Goal: Task Accomplishment & Management: Manage account settings

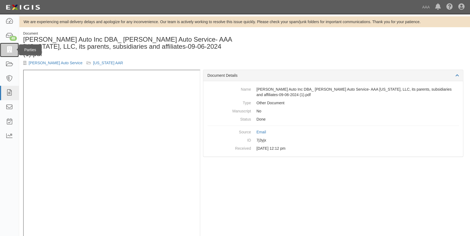
click at [10, 48] on icon at bounding box center [9, 50] width 8 height 6
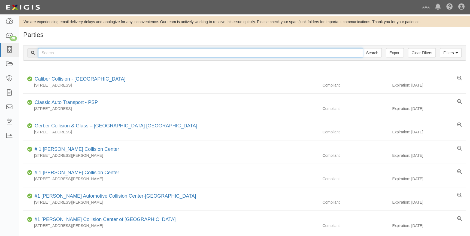
click at [61, 55] on input "text" at bounding box center [200, 52] width 325 height 9
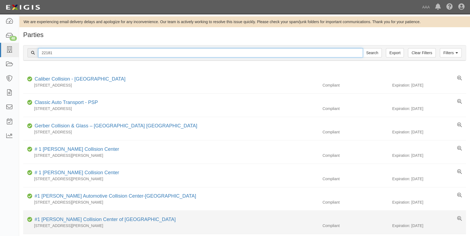
type input "22181"
click at [363, 48] on input "Search" at bounding box center [372, 52] width 19 height 9
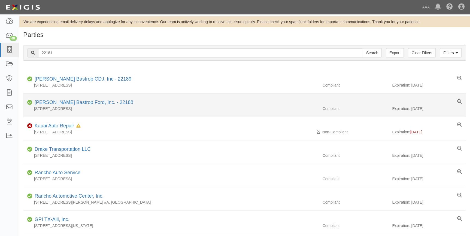
scroll to position [25, 0]
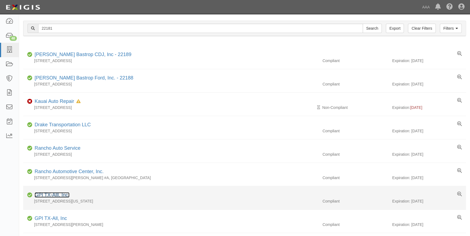
click at [53, 194] on link "GPI TX-Alll, Inc." at bounding box center [52, 195] width 35 height 5
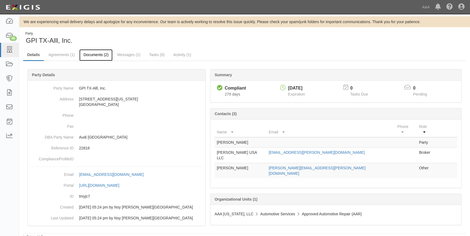
click at [97, 54] on link "Documents (2)" at bounding box center [95, 55] width 33 height 12
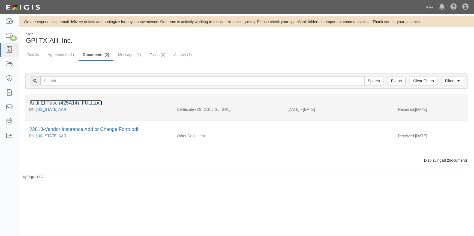
click at [91, 102] on link "Audi El Paso (425A14)_FULL.pdf" at bounding box center [65, 102] width 73 height 5
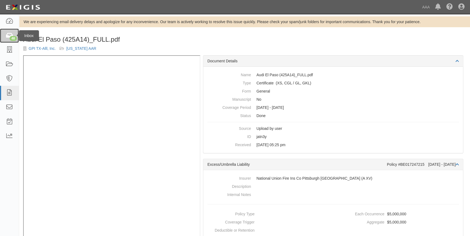
click at [13, 37] on div "48" at bounding box center [13, 38] width 7 height 5
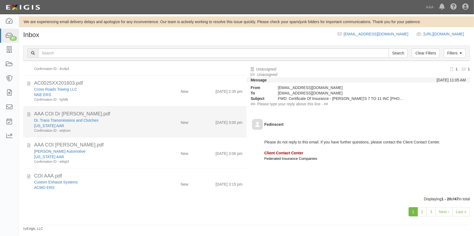
scroll to position [431, 0]
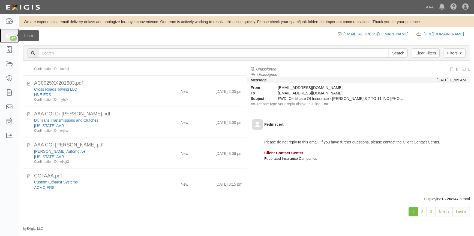
click at [9, 32] on link "47" at bounding box center [9, 36] width 19 height 14
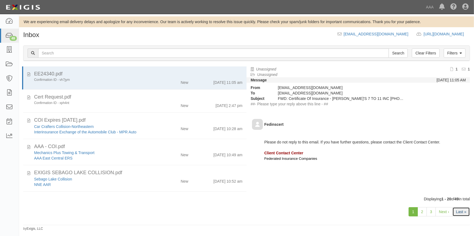
click at [458, 209] on link "Last »" at bounding box center [460, 212] width 17 height 9
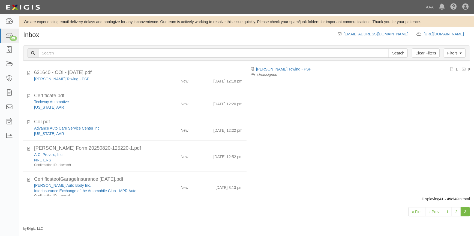
scroll to position [42, 0]
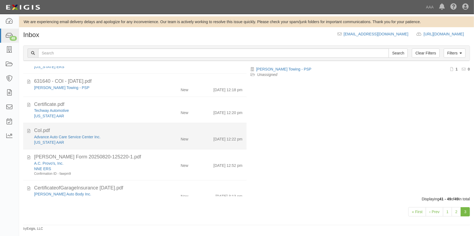
click at [139, 139] on div "Advance Auto Care Service Center Inc." at bounding box center [93, 136] width 118 height 5
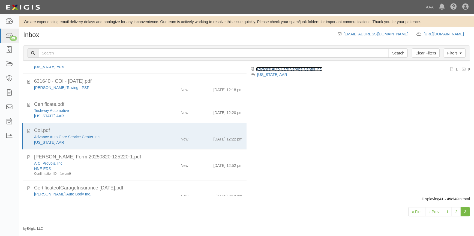
click at [294, 68] on link "Advance Auto Care Service Center Inc." at bounding box center [289, 69] width 67 height 4
click at [275, 69] on link "Advance Auto Care Service Center Inc." at bounding box center [289, 69] width 67 height 4
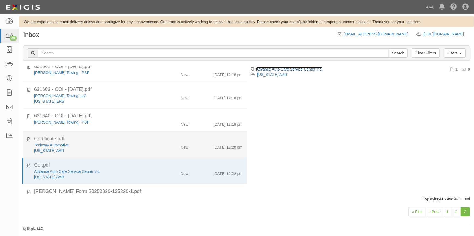
scroll to position [0, 0]
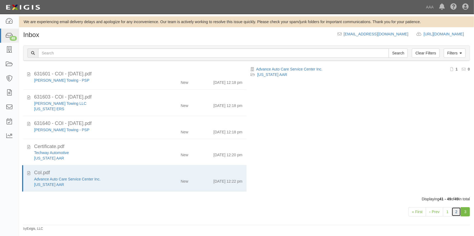
click at [458, 212] on link "2" at bounding box center [456, 212] width 9 height 9
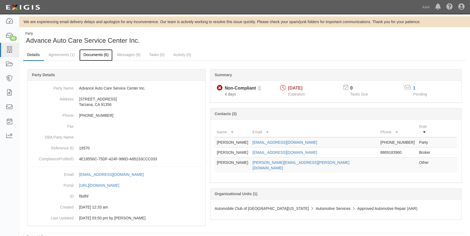
click at [90, 56] on link "Documents (6)" at bounding box center [95, 55] width 33 height 12
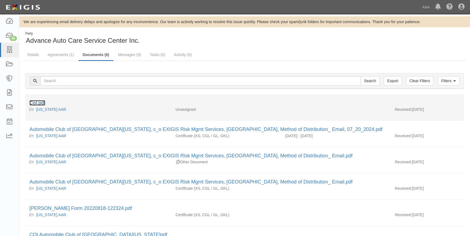
click at [38, 102] on link "CoI.pdf" at bounding box center [37, 102] width 16 height 5
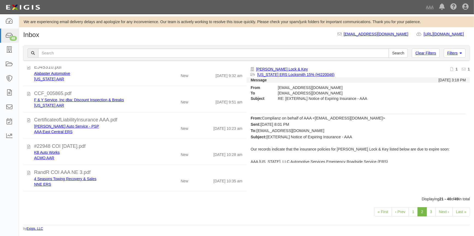
scroll to position [292, 0]
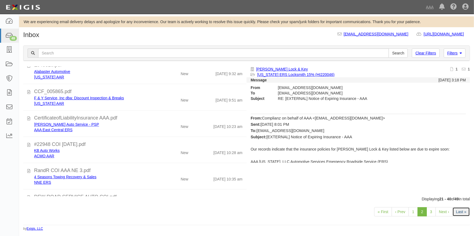
click at [464, 211] on link "Last »" at bounding box center [460, 212] width 17 height 9
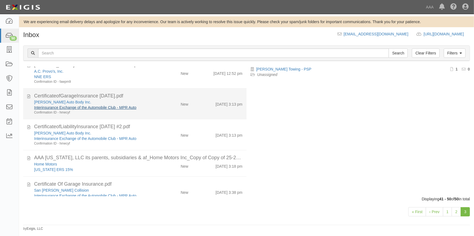
scroll to position [123, 0]
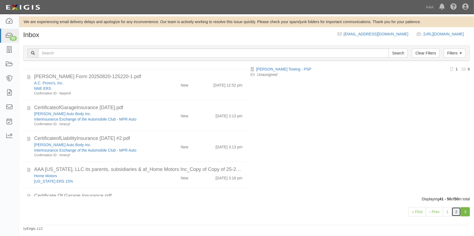
click at [456, 215] on link "2" at bounding box center [456, 212] width 9 height 9
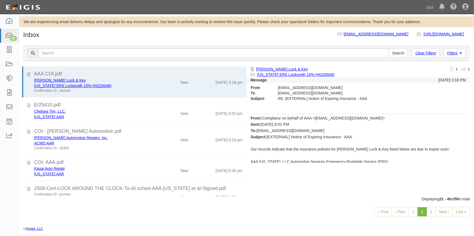
click at [462, 213] on link "Last »" at bounding box center [460, 212] width 17 height 9
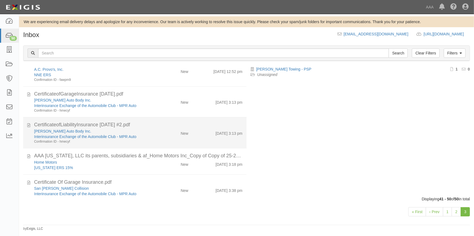
scroll to position [148, 0]
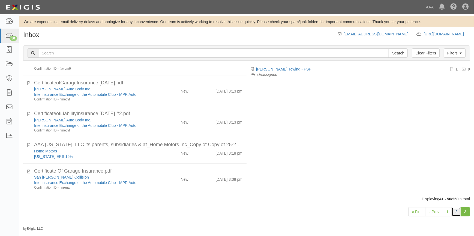
click at [457, 215] on link "2" at bounding box center [456, 212] width 9 height 9
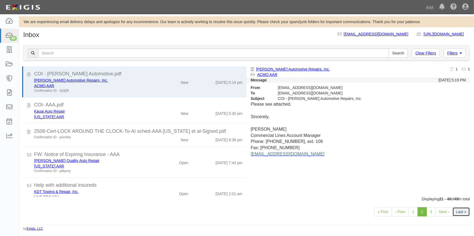
click at [464, 215] on link "Last »" at bounding box center [460, 212] width 17 height 9
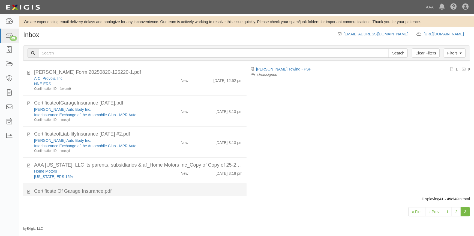
scroll to position [72, 0]
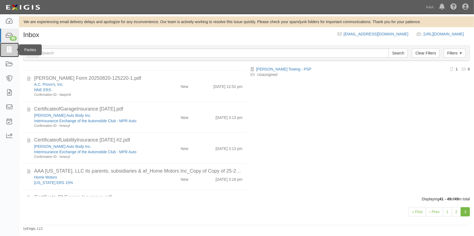
click at [7, 52] on icon at bounding box center [9, 50] width 8 height 6
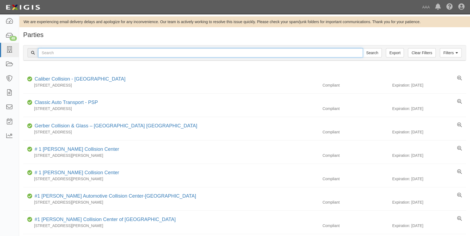
click at [74, 52] on input "text" at bounding box center [200, 52] width 325 height 9
type input "4051"
click at [363, 48] on input "Search" at bounding box center [372, 52] width 19 height 9
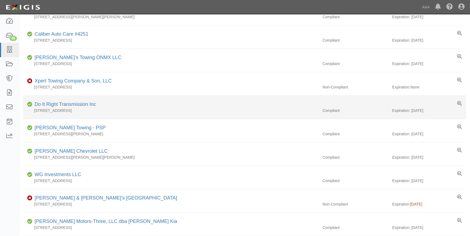
scroll to position [74, 0]
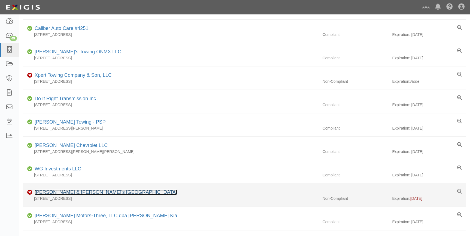
click at [61, 191] on link "[PERSON_NAME] & [PERSON_NAME]'s [GEOGRAPHIC_DATA]" at bounding box center [106, 192] width 143 height 5
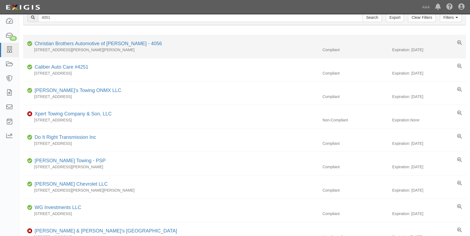
scroll to position [0, 0]
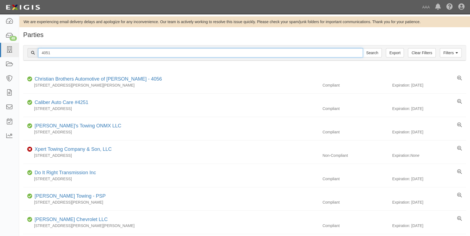
click at [56, 51] on input "4051" at bounding box center [200, 52] width 325 height 9
drag, startPoint x: 56, startPoint y: 51, endPoint x: 30, endPoint y: 55, distance: 26.5
click at [30, 55] on div "4051 Search" at bounding box center [205, 52] width 354 height 9
type input "21118"
click at [363, 48] on input "Search" at bounding box center [372, 52] width 19 height 9
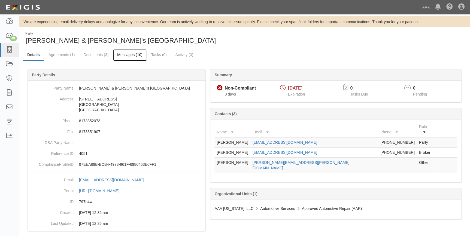
click at [131, 54] on link "Messages (10)" at bounding box center [130, 55] width 34 height 12
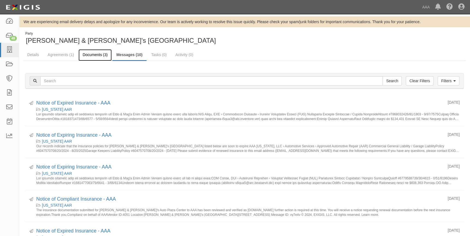
click at [89, 55] on link "Documents (3)" at bounding box center [95, 55] width 33 height 12
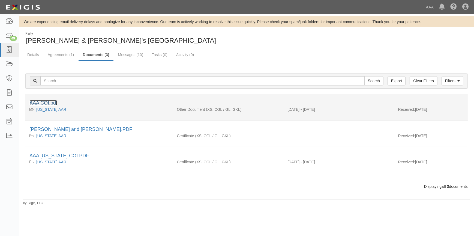
click at [49, 103] on link "AAA COI.pdf" at bounding box center [43, 102] width 28 height 5
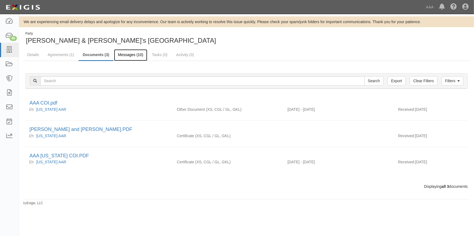
click at [125, 53] on link "Messages (10)" at bounding box center [131, 55] width 34 height 12
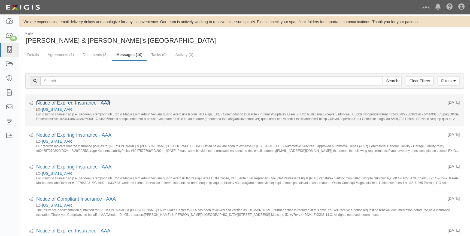
click at [83, 106] on link "Notice of Expired Insurance - AAA" at bounding box center [73, 102] width 74 height 5
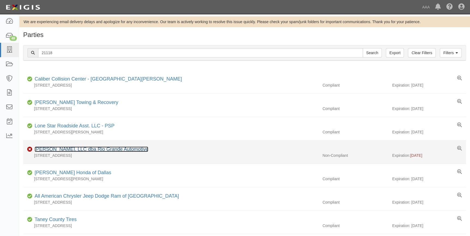
click at [88, 149] on link "[PERSON_NAME], LLC dba Rio Grande Automotive" at bounding box center [92, 149] width 114 height 5
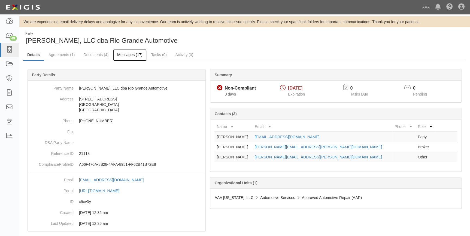
click at [132, 56] on link "Messages (17)" at bounding box center [130, 55] width 34 height 12
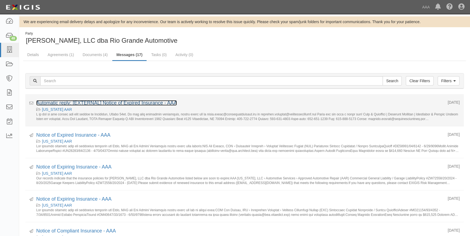
click at [106, 102] on link "Automatic reply: [EXTERNAL] Notice of Expired Insurance - AAA" at bounding box center [106, 102] width 141 height 5
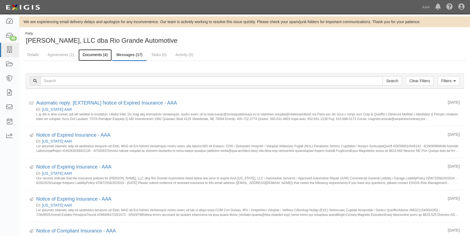
click at [85, 54] on link "Documents (4)" at bounding box center [95, 55] width 33 height 12
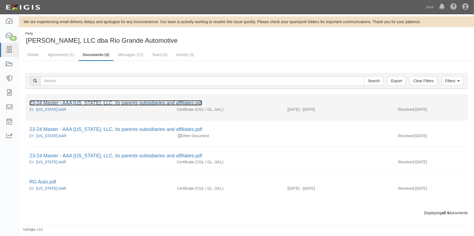
click at [66, 104] on link "23-24 Master - AAA New Mexico, LLC, its parents subsidiaries and affiliates.pdf" at bounding box center [115, 102] width 173 height 5
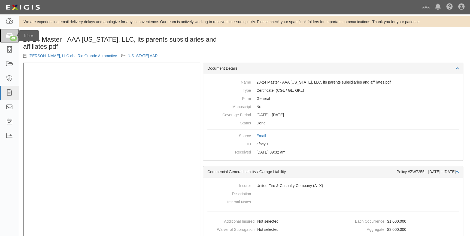
click at [14, 36] on div "49" at bounding box center [13, 38] width 7 height 5
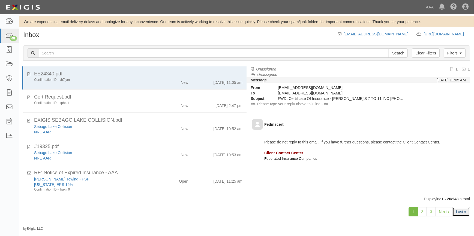
click at [460, 214] on link "Last »" at bounding box center [460, 212] width 17 height 9
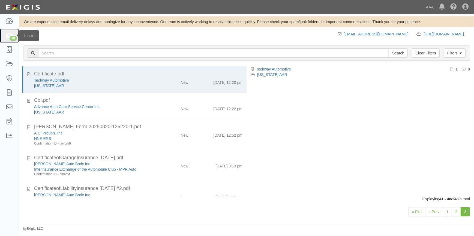
click at [7, 38] on icon at bounding box center [9, 36] width 8 height 6
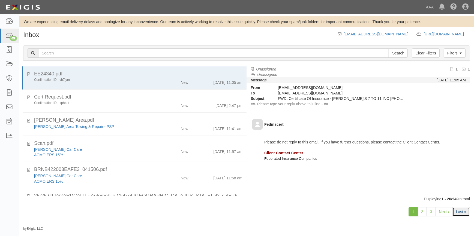
click at [467, 210] on link "Last »" at bounding box center [460, 212] width 17 height 9
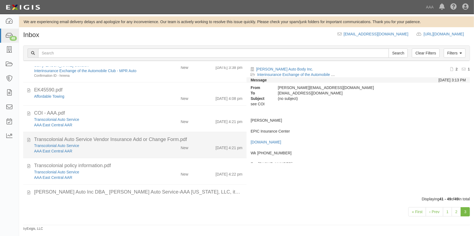
scroll to position [120, 0]
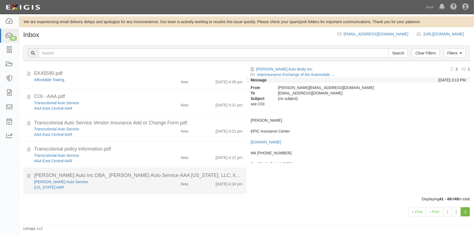
click at [159, 177] on div "[PERSON_NAME] Auto Inc DBA_ [PERSON_NAME] Auto Service-AAA [US_STATE], LLC, its…" at bounding box center [138, 175] width 208 height 7
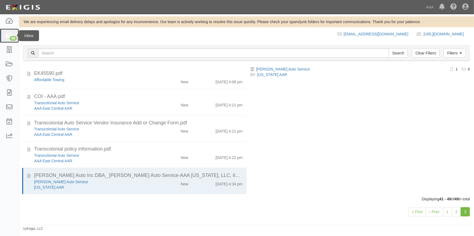
click at [9, 38] on icon at bounding box center [9, 36] width 8 height 6
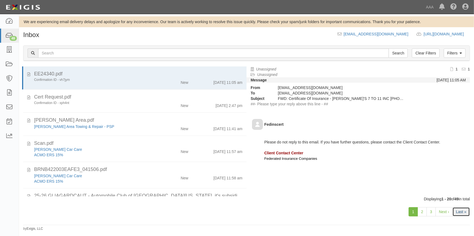
click at [465, 213] on link "Last »" at bounding box center [460, 212] width 17 height 9
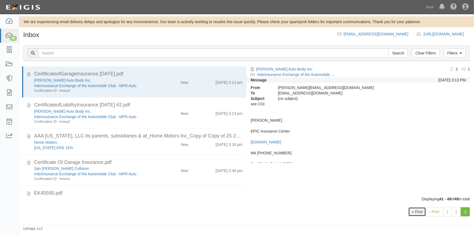
click at [423, 211] on link "« First" at bounding box center [417, 212] width 18 height 9
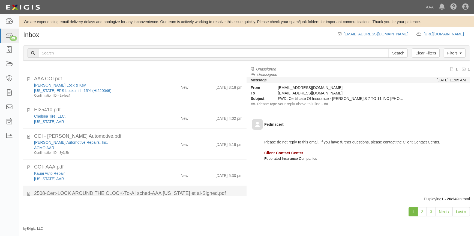
scroll to position [432, 0]
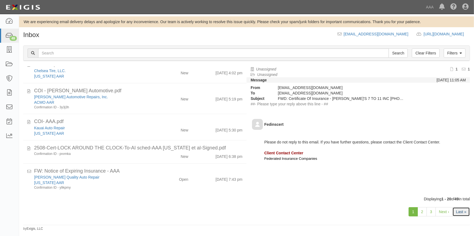
click at [460, 213] on link "Last »" at bounding box center [460, 212] width 17 height 9
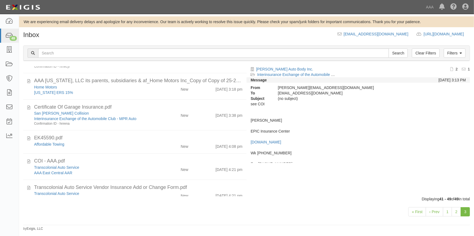
scroll to position [120, 0]
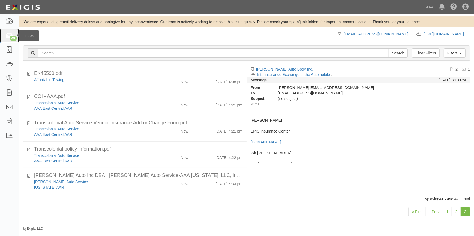
drag, startPoint x: 9, startPoint y: 37, endPoint x: 2, endPoint y: 37, distance: 6.8
click at [9, 37] on icon at bounding box center [9, 36] width 8 height 6
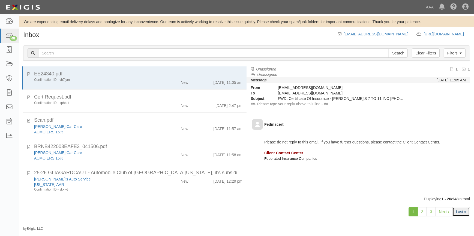
click at [464, 215] on link "Last »" at bounding box center [460, 212] width 17 height 9
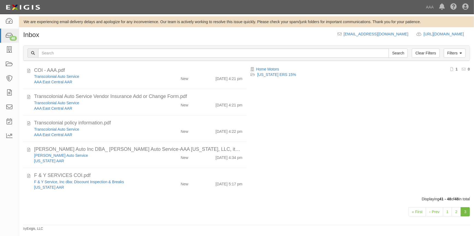
scroll to position [85, 0]
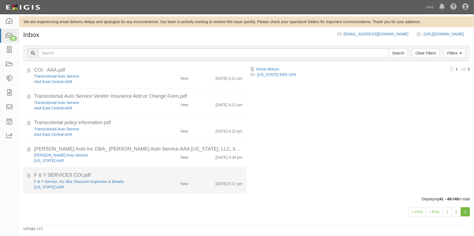
click at [93, 177] on div "F & Y SERVICES COI.pdf" at bounding box center [138, 175] width 208 height 7
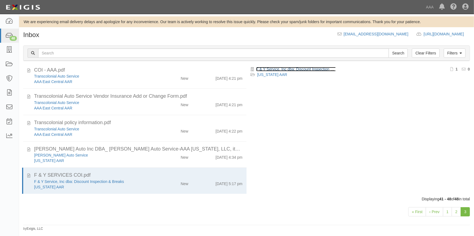
click at [278, 68] on link "F & Y Service, Inc dba: Discount Inspection & Breaks" at bounding box center [301, 69] width 90 height 4
click at [266, 68] on link "F & Y Service, Inc dba: Discount Inspection & Breaks" at bounding box center [301, 69] width 90 height 4
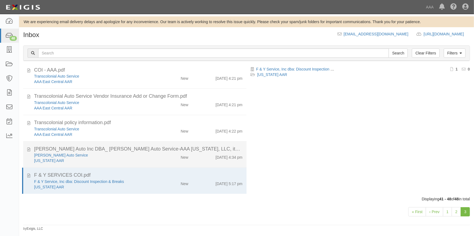
click at [150, 151] on div "[PERSON_NAME] Auto Inc DBA_ [PERSON_NAME] Auto Service-AAA [US_STATE], LLC, its…" at bounding box center [138, 149] width 208 height 7
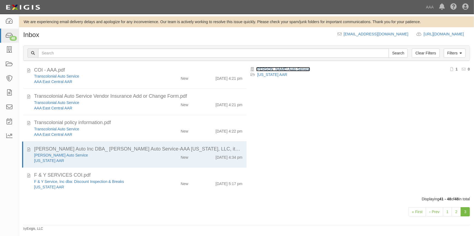
click at [264, 68] on link "[PERSON_NAME] Auto Service" at bounding box center [283, 69] width 54 height 4
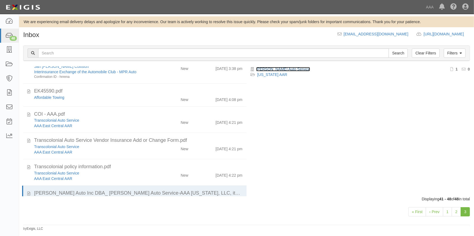
scroll to position [35, 0]
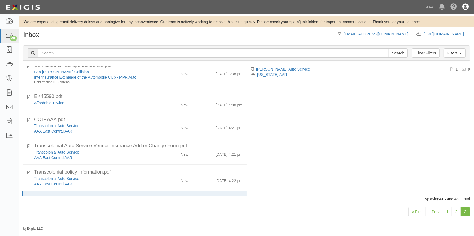
click at [462, 7] on icon at bounding box center [465, 7] width 6 height 7
click at [435, 31] on link "Sign Out" at bounding box center [449, 31] width 43 height 11
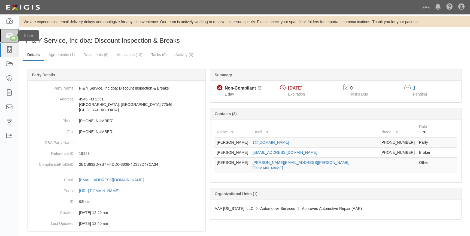
click at [8, 38] on icon at bounding box center [9, 36] width 8 height 6
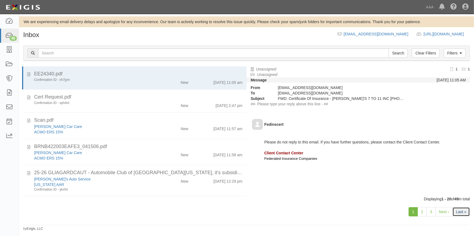
click at [466, 213] on link "Last »" at bounding box center [460, 212] width 17 height 9
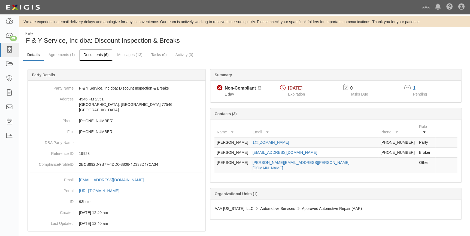
click at [94, 56] on link "Documents (6)" at bounding box center [95, 55] width 33 height 12
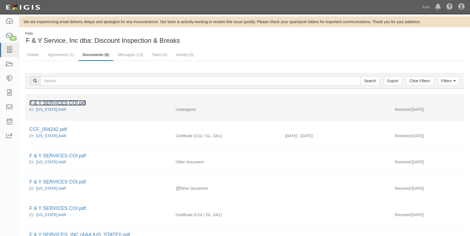
click at [74, 103] on link "F & Y SERVICES COI.pdf" at bounding box center [57, 102] width 56 height 5
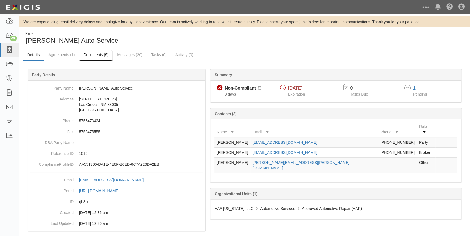
click at [89, 57] on link "Documents (9)" at bounding box center [95, 55] width 33 height 12
